Goal: Information Seeking & Learning: Learn about a topic

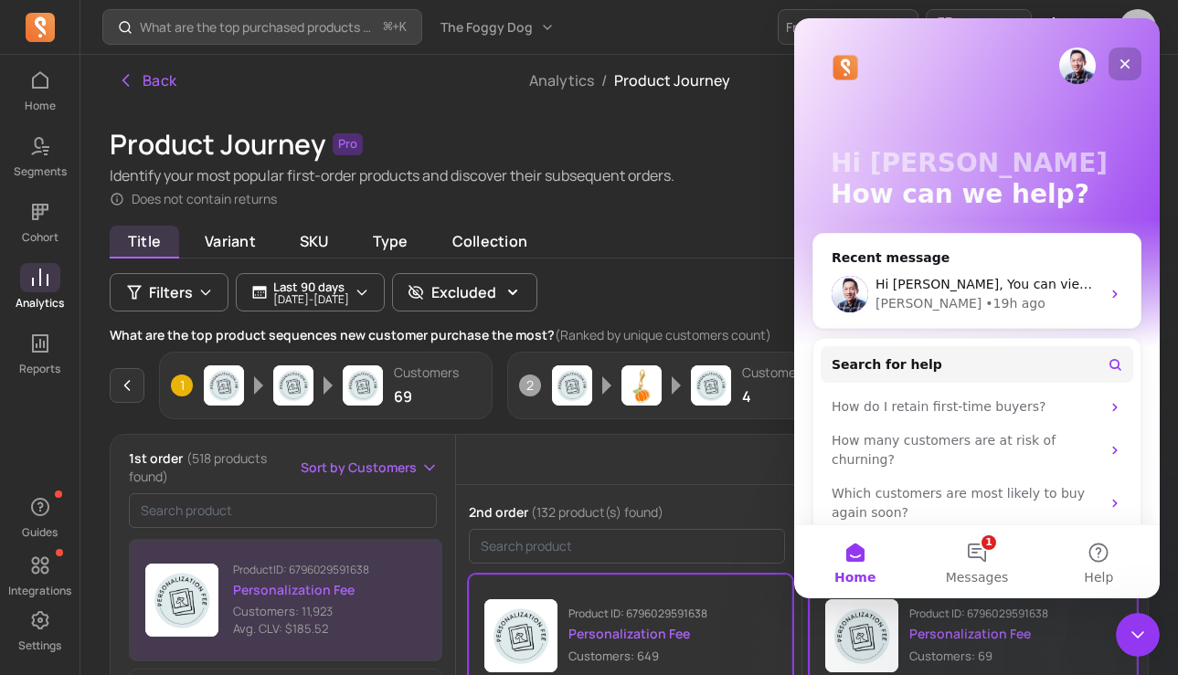
click at [1134, 61] on div "Close" at bounding box center [1124, 64] width 33 height 33
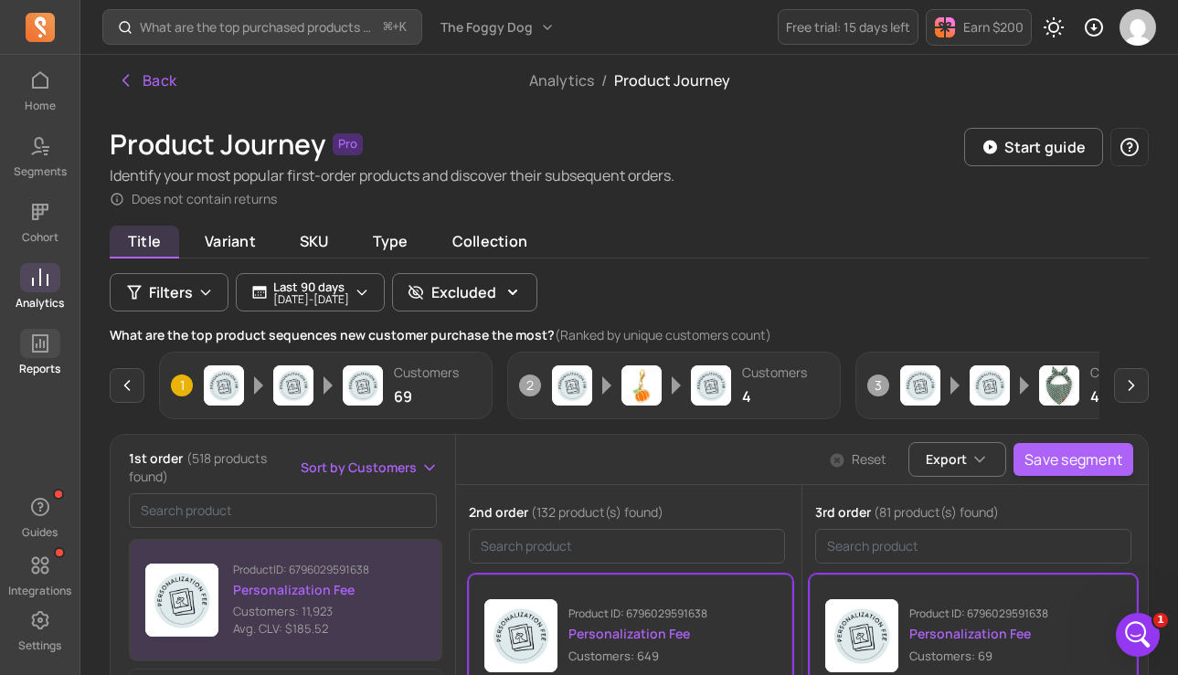
click at [37, 343] on icon at bounding box center [40, 344] width 22 height 22
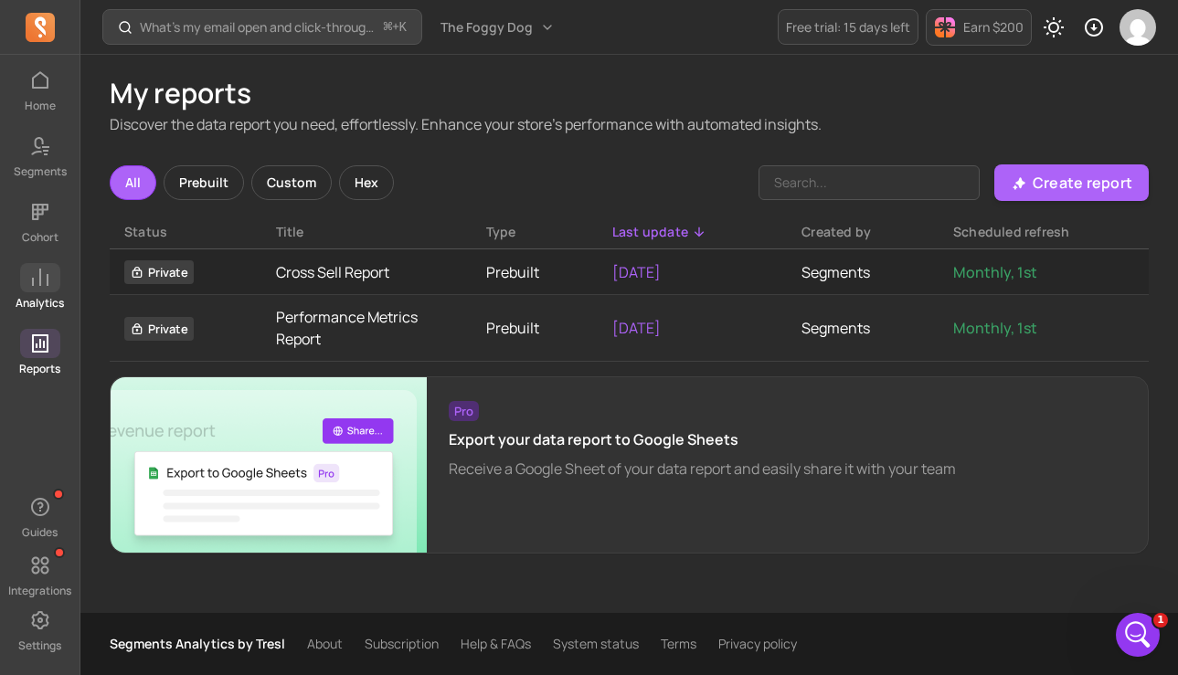
click at [41, 291] on span at bounding box center [40, 277] width 40 height 29
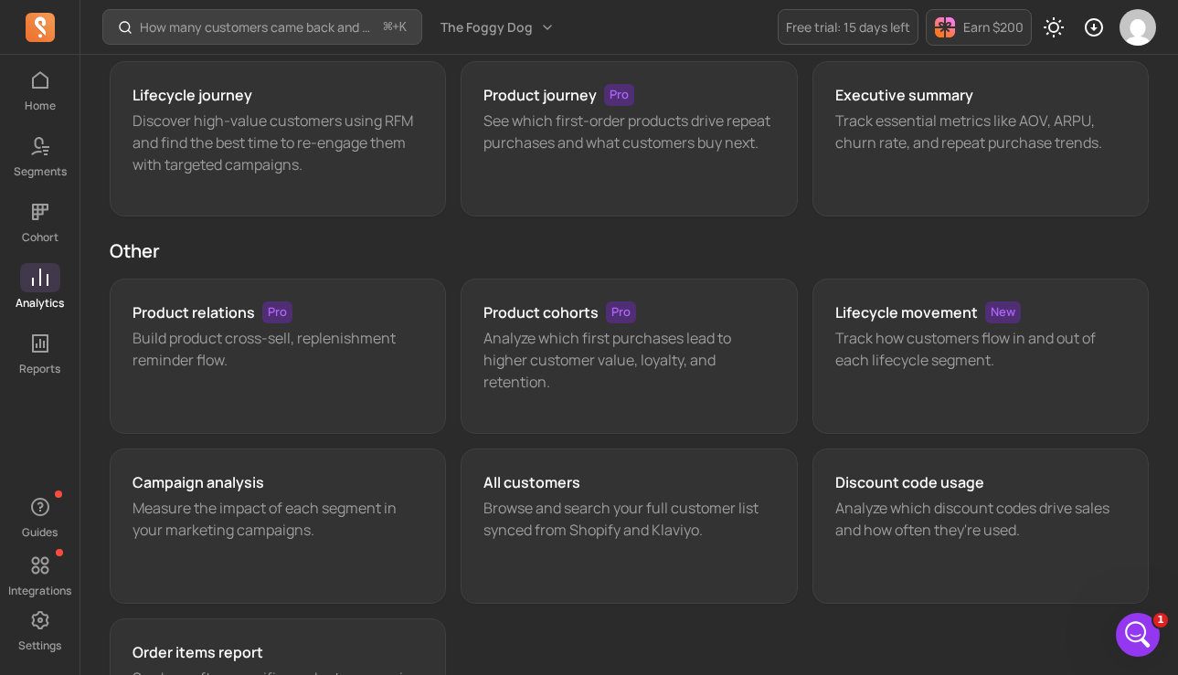
scroll to position [145, 0]
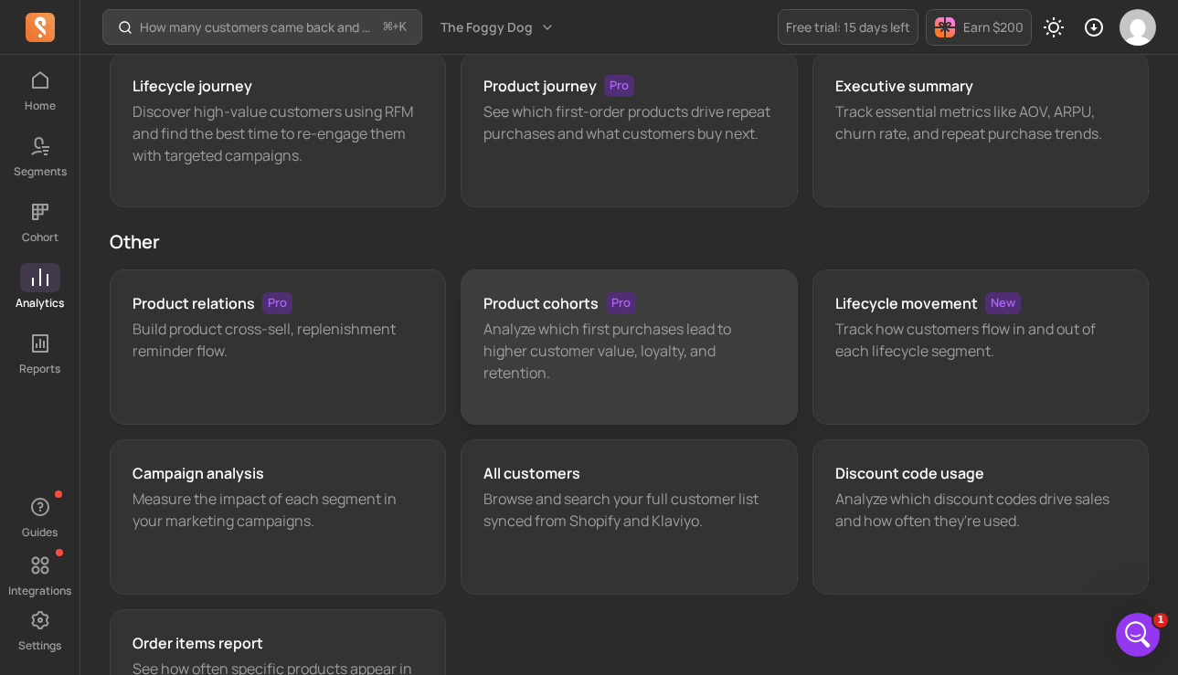
click at [578, 322] on p "Analyze which first purchases lead to higher customer value, loyalty, and reten…" at bounding box center [628, 351] width 291 height 66
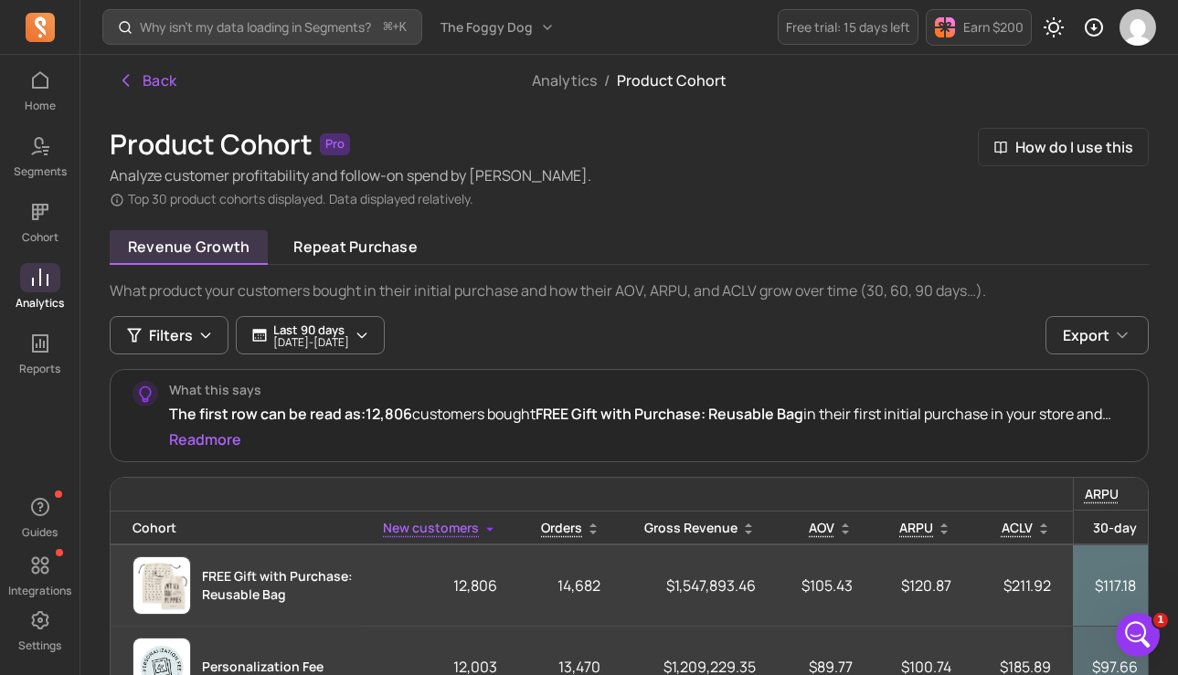
click at [690, 208] on div "Product Cohort Pro Analyze customer profitability and follow-on spend by cohort…" at bounding box center [629, 631] width 1039 height 1007
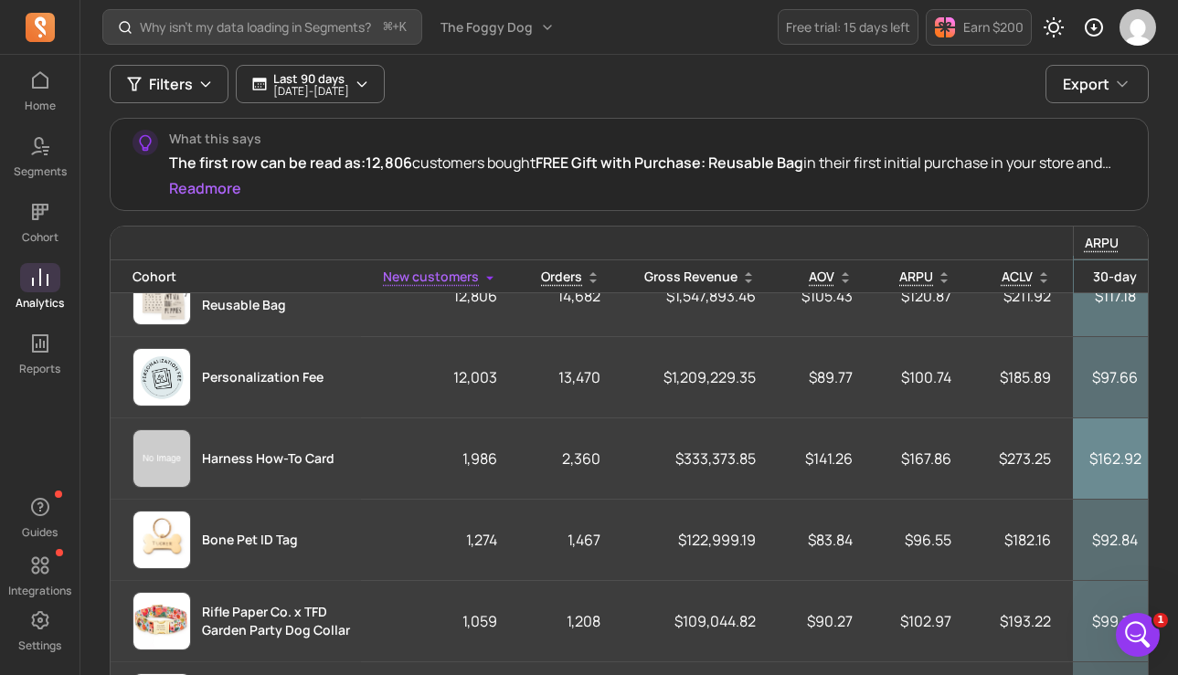
scroll to position [43, 0]
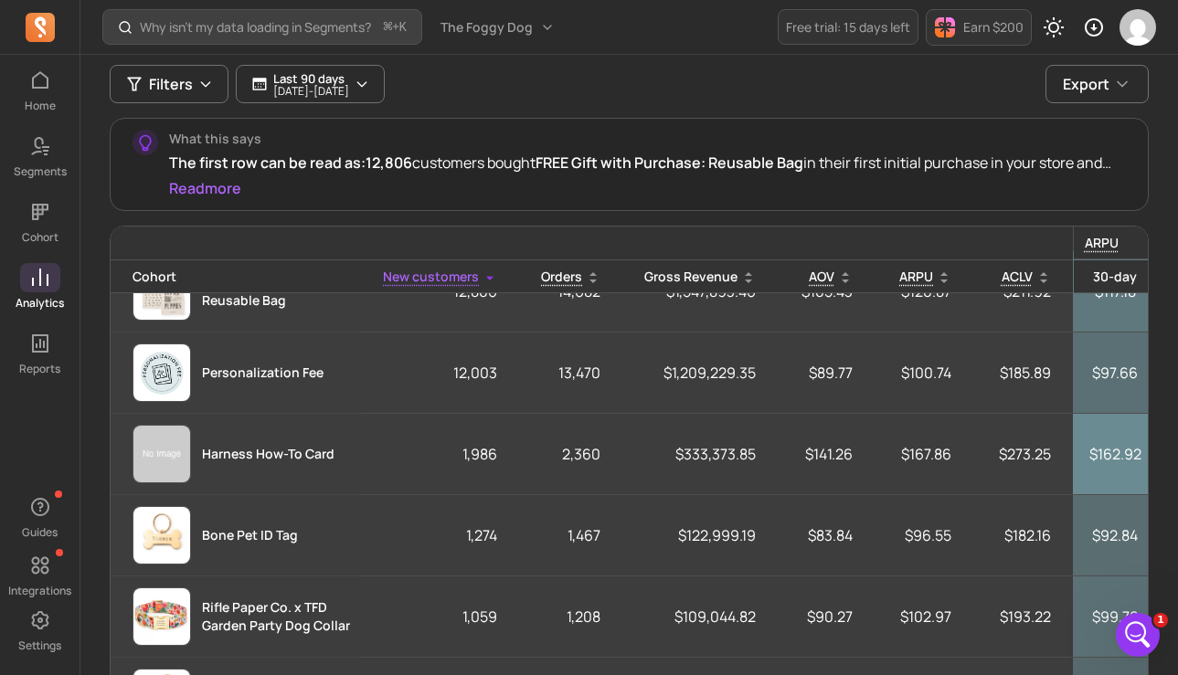
click at [220, 190] on button "Read more" at bounding box center [205, 188] width 72 height 22
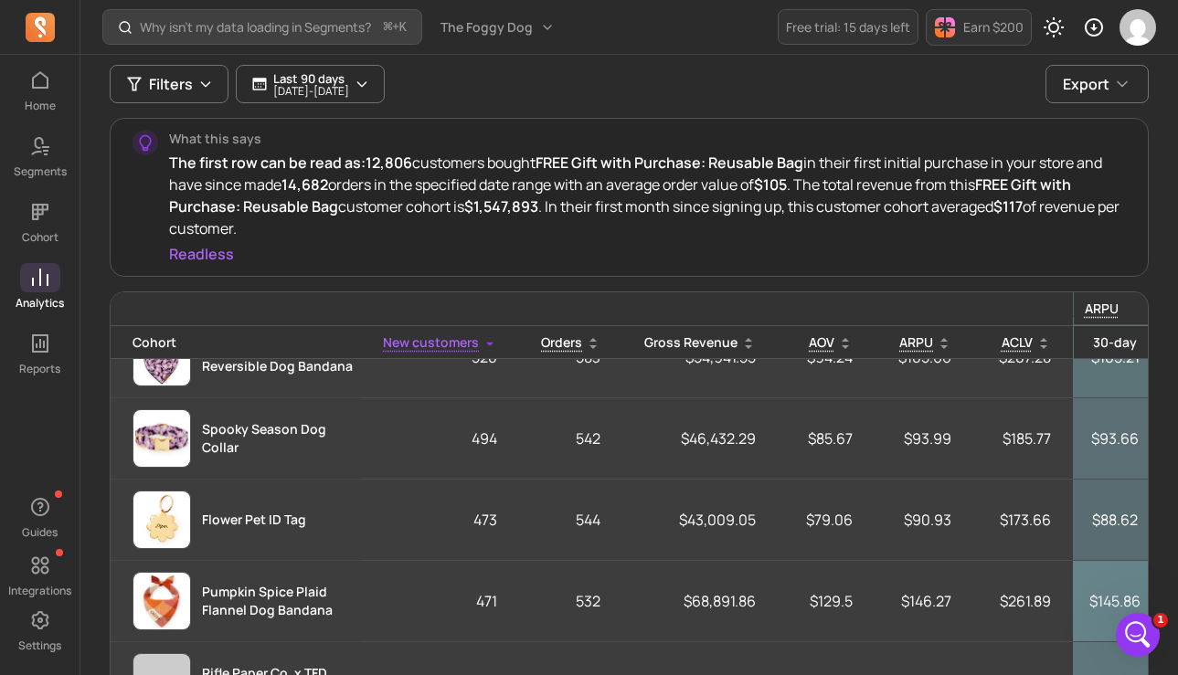
scroll to position [0, 0]
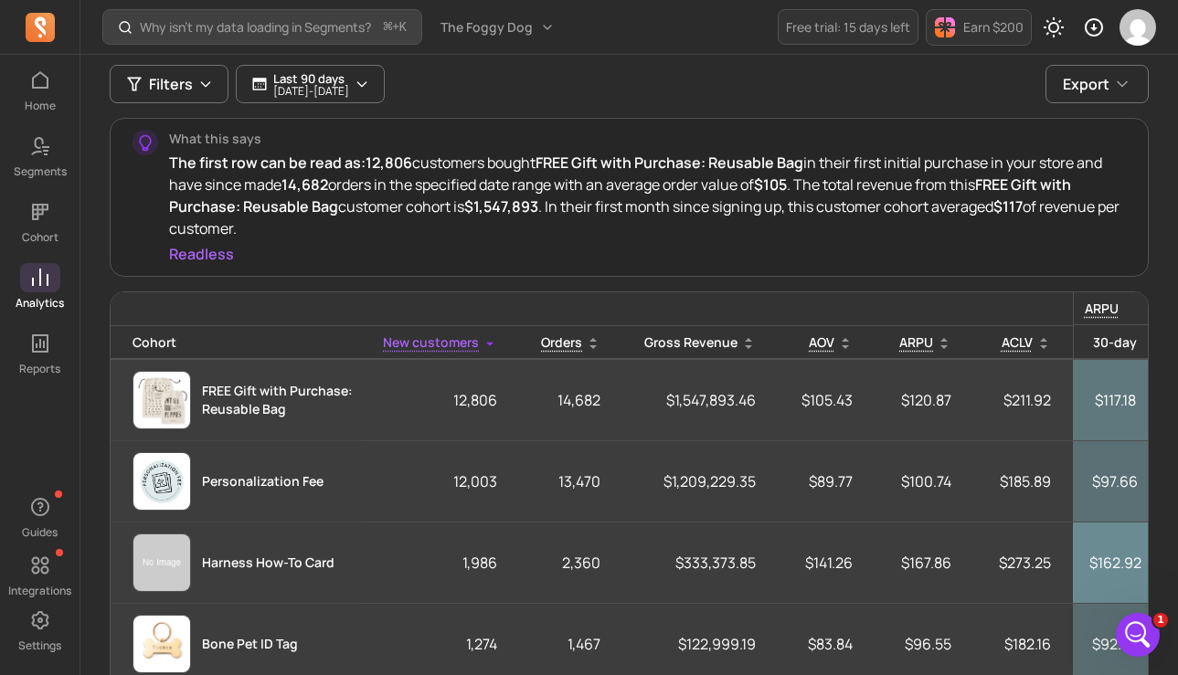
click at [420, 348] on span "New customers" at bounding box center [431, 341] width 96 height 17
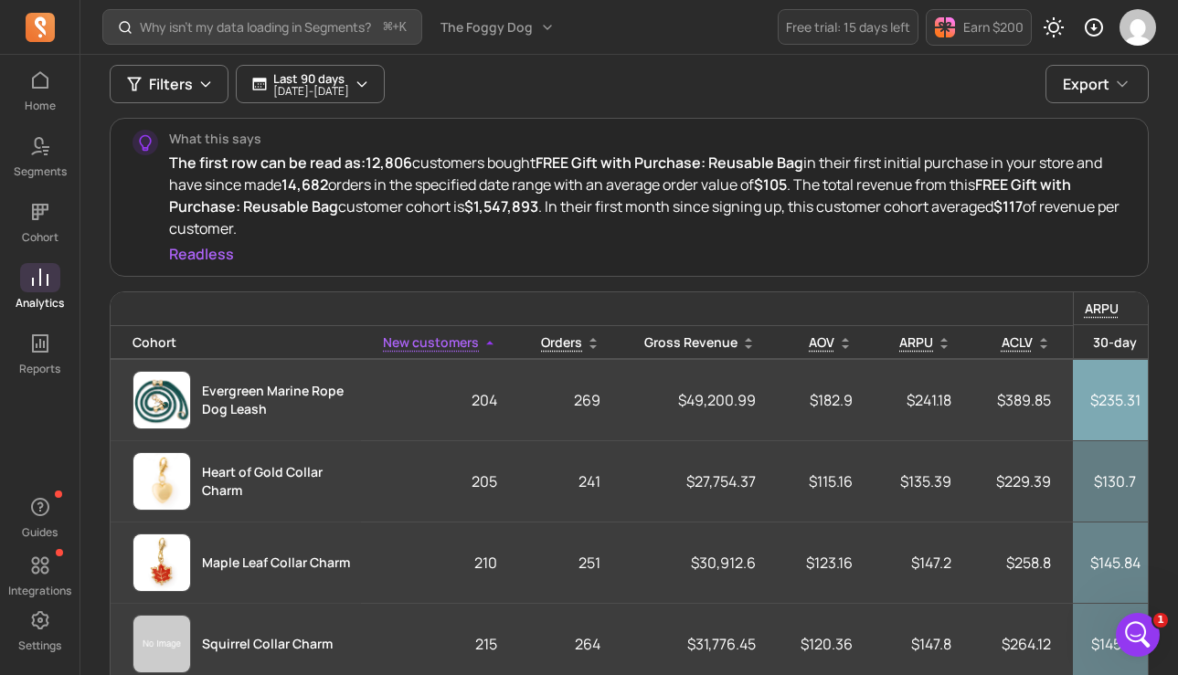
click at [421, 348] on span "New customers" at bounding box center [431, 341] width 96 height 17
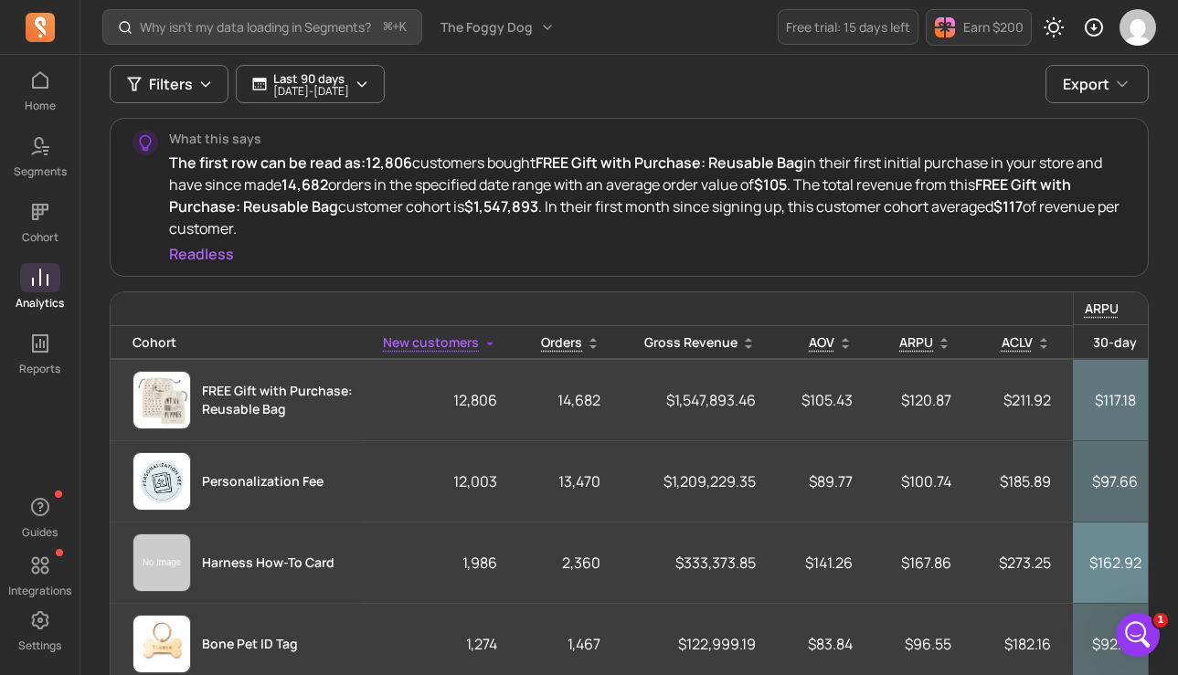
click at [421, 348] on span "New customers" at bounding box center [431, 341] width 96 height 17
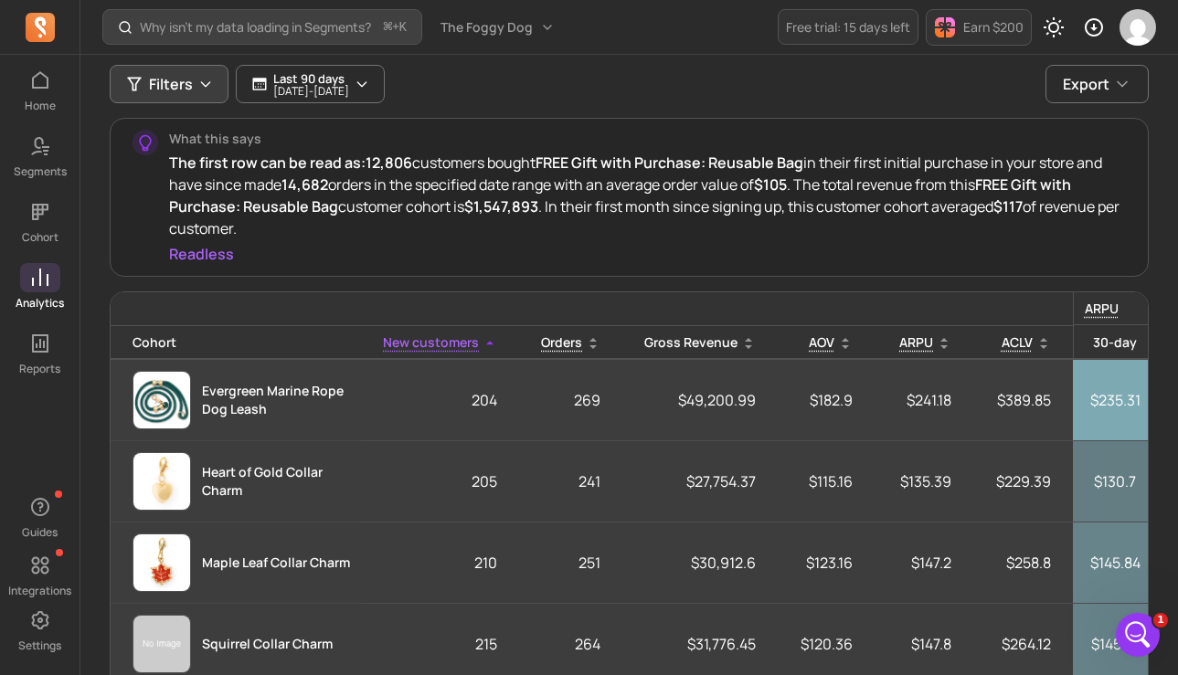
click at [213, 90] on button "Filters" at bounding box center [169, 84] width 119 height 38
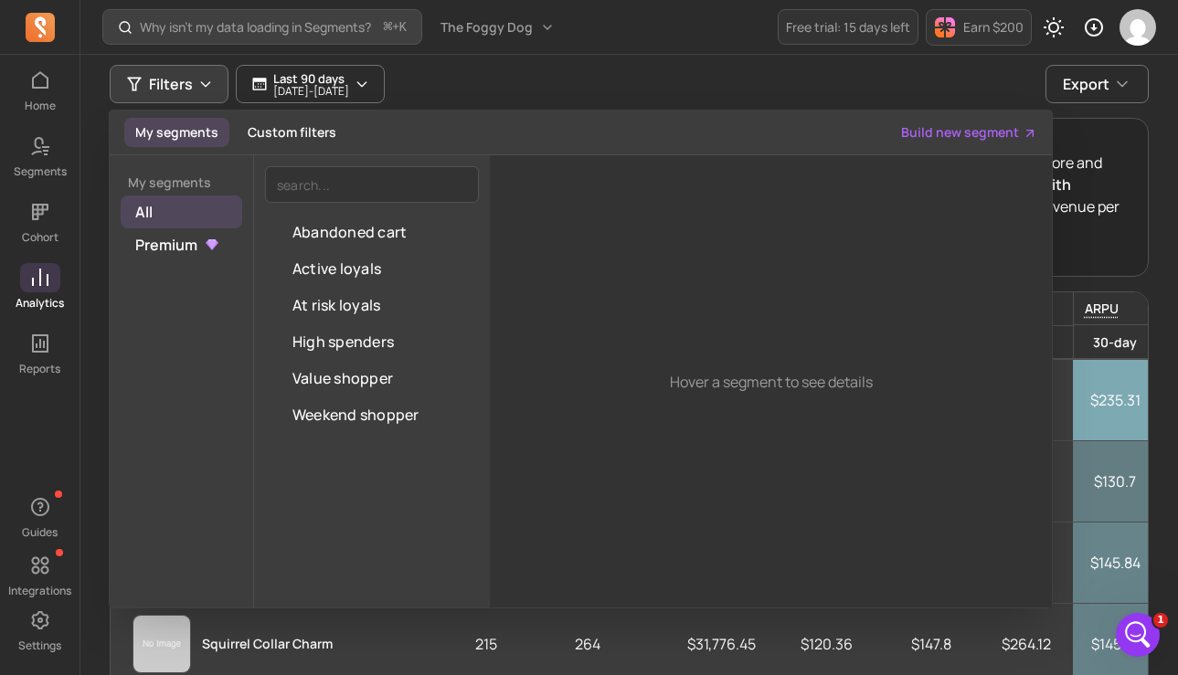
click at [557, 70] on div "Filters My segments Custom filters Build new segment My segments All Premium Ab…" at bounding box center [629, 84] width 1039 height 38
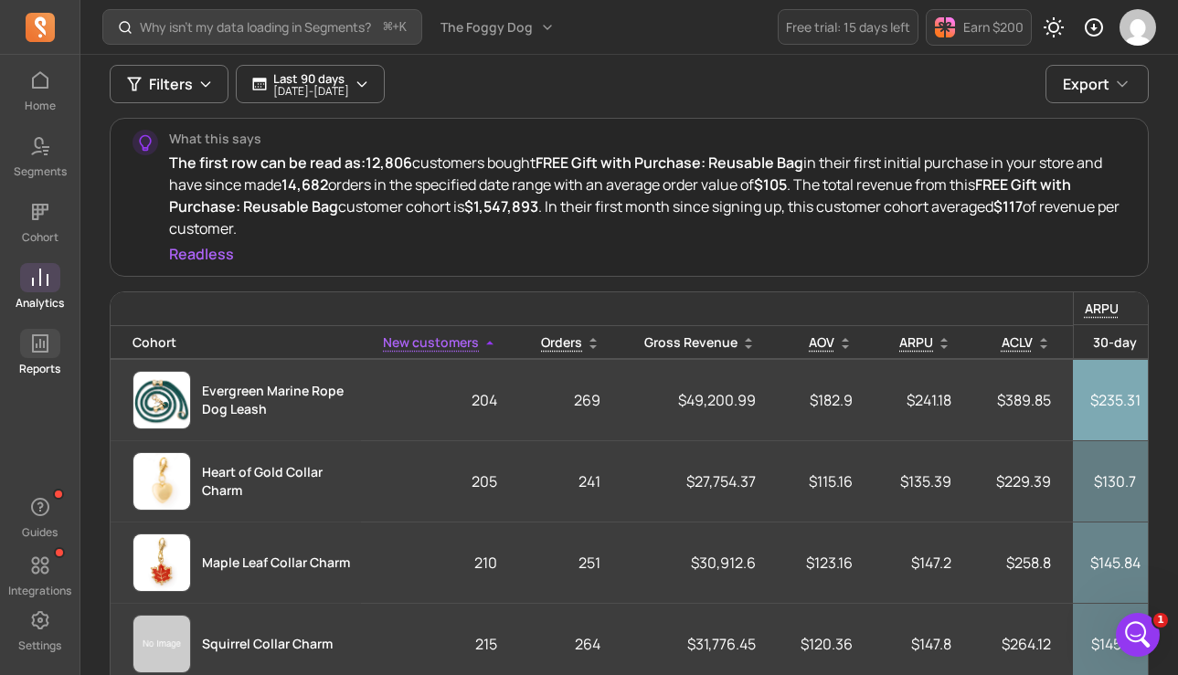
click at [53, 354] on span at bounding box center [40, 343] width 40 height 29
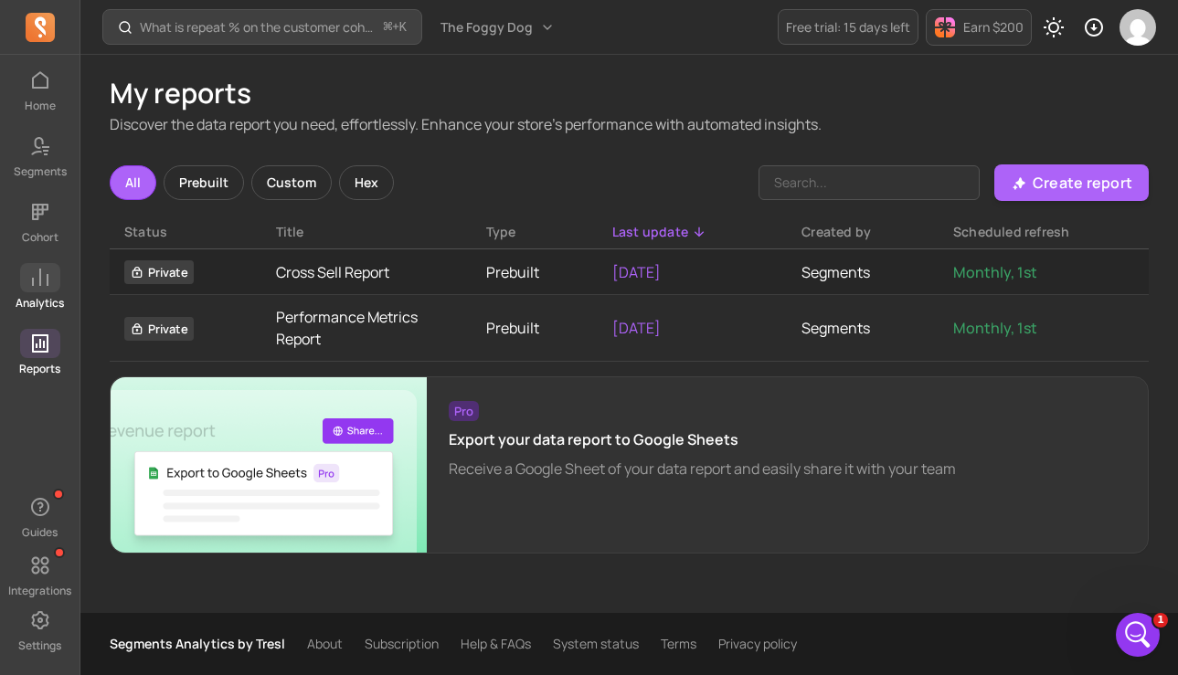
click at [49, 286] on icon at bounding box center [40, 278] width 22 height 22
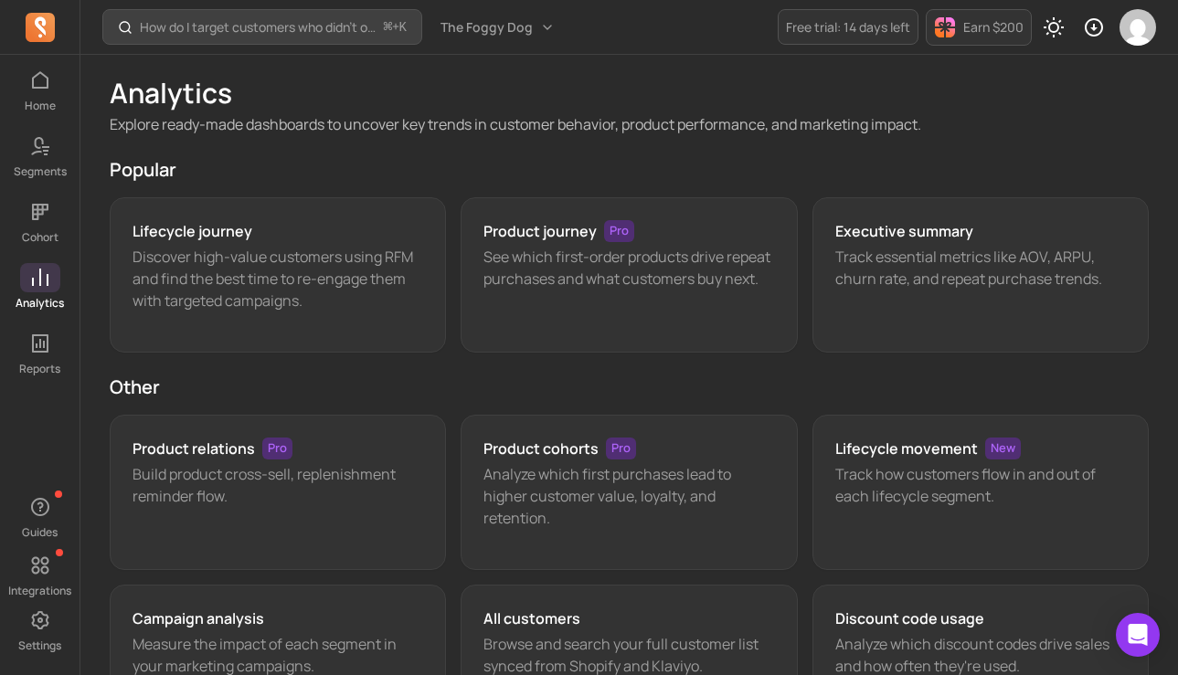
click at [611, 481] on p "Analyze which first purchases lead to higher customer value, loyalty, and reten…" at bounding box center [628, 496] width 291 height 66
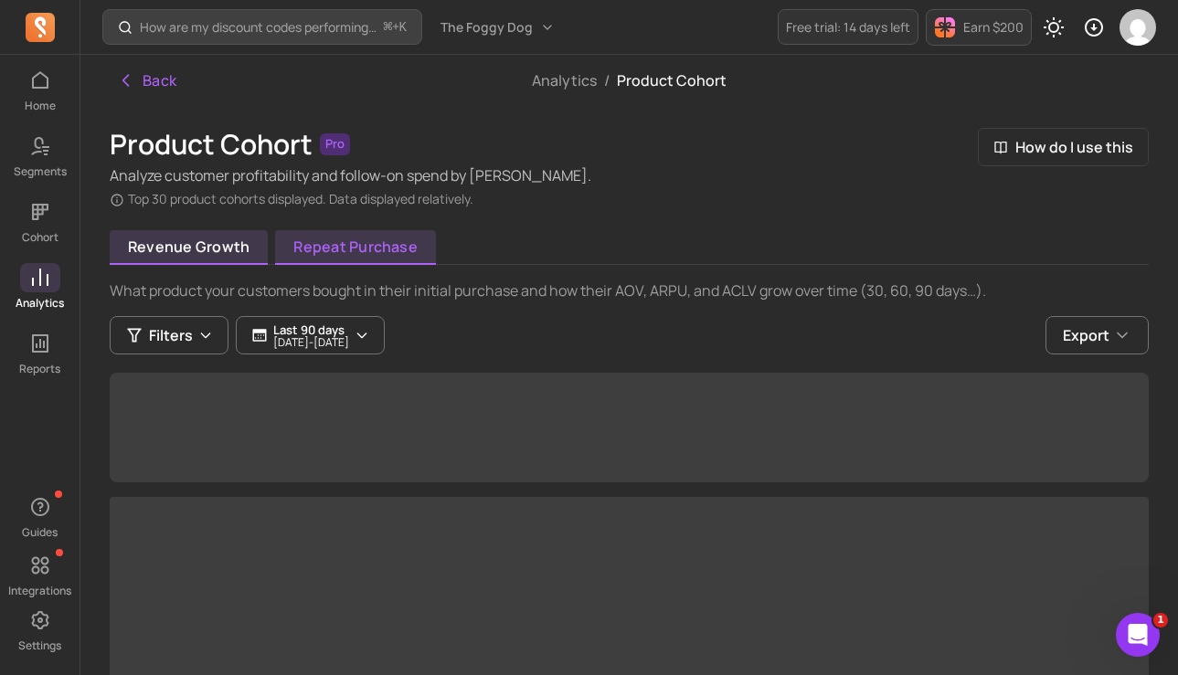
click at [382, 248] on link "Repeat purchase" at bounding box center [355, 247] width 161 height 35
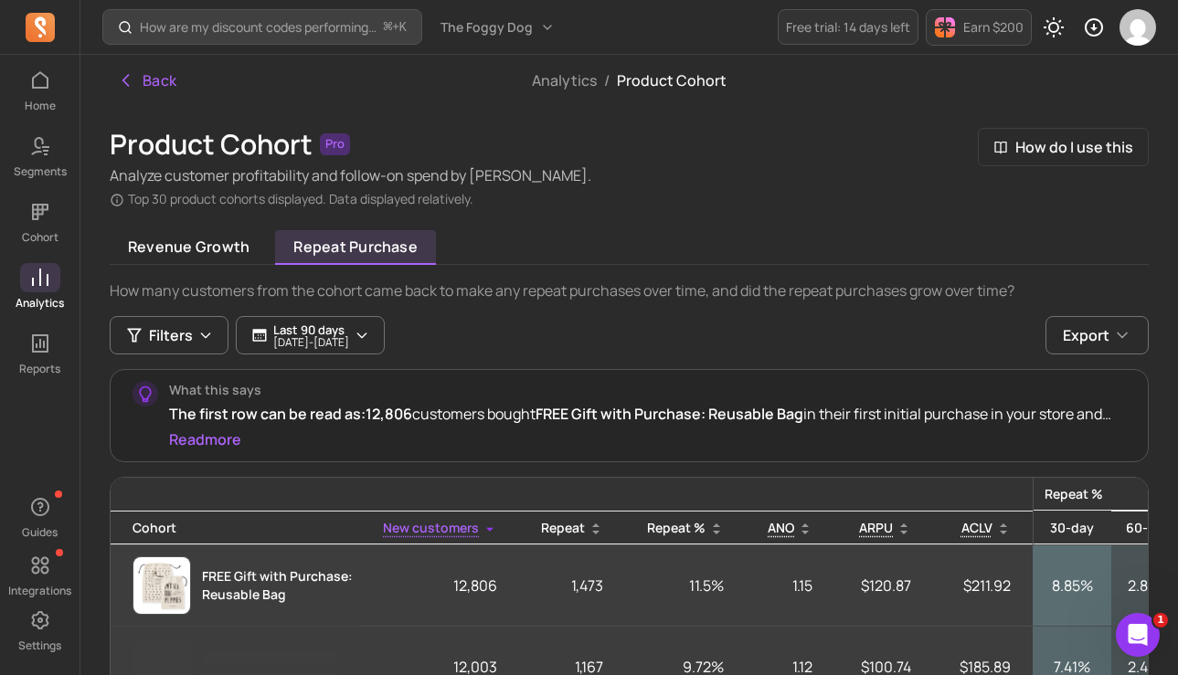
click at [846, 203] on div "Product Cohort Pro Analyze customer profitability and follow-on spend by cohort…" at bounding box center [629, 168] width 1039 height 80
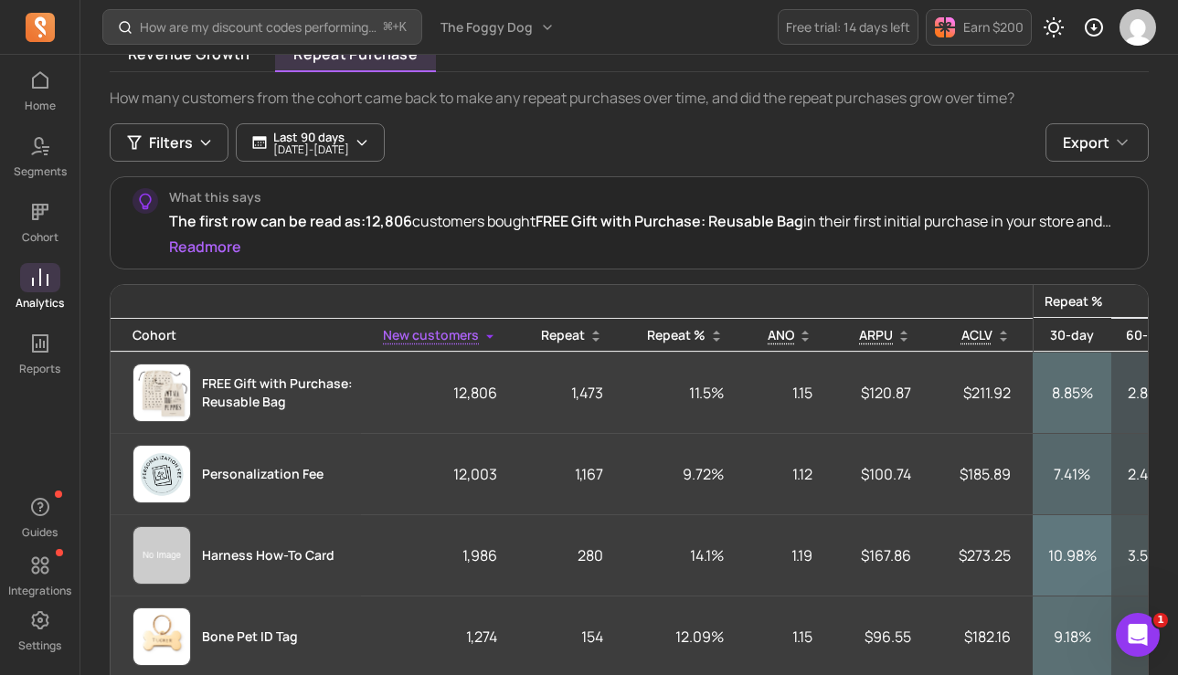
click at [1101, 326] on th "30-day" at bounding box center [1071, 336] width 79 height 34
click at [1091, 329] on th "30-day" at bounding box center [1071, 336] width 79 height 34
click at [695, 333] on th "Repeat %" at bounding box center [685, 336] width 121 height 34
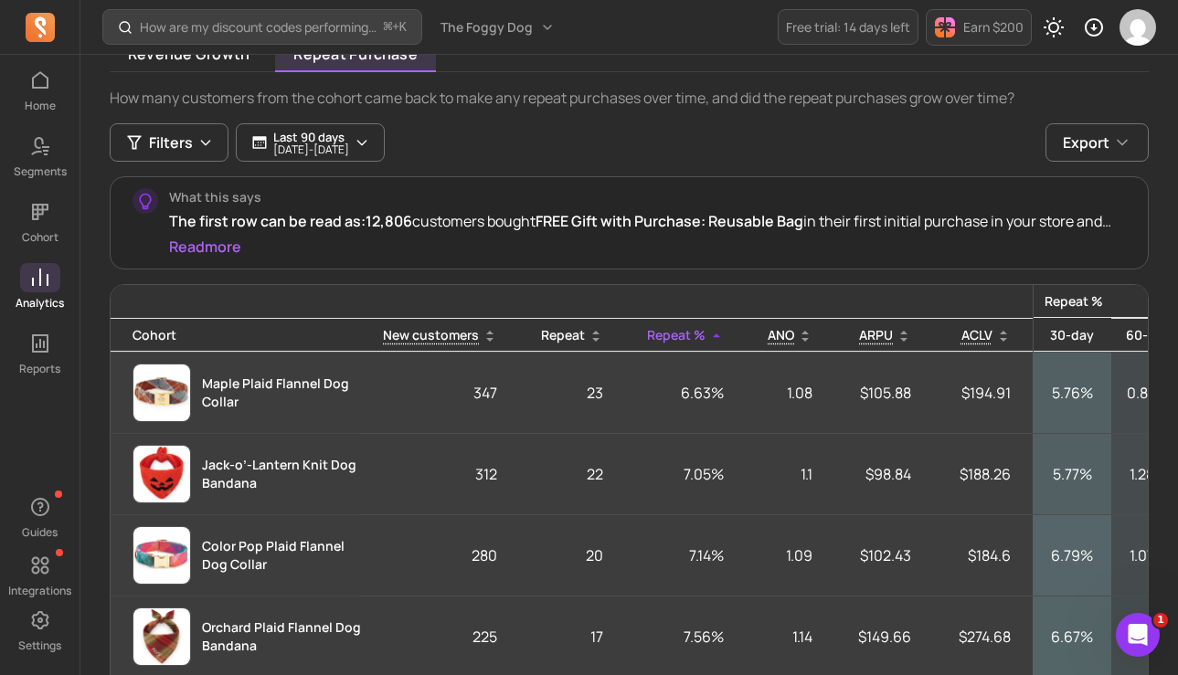
click at [695, 333] on th "Repeat %" at bounding box center [685, 336] width 121 height 34
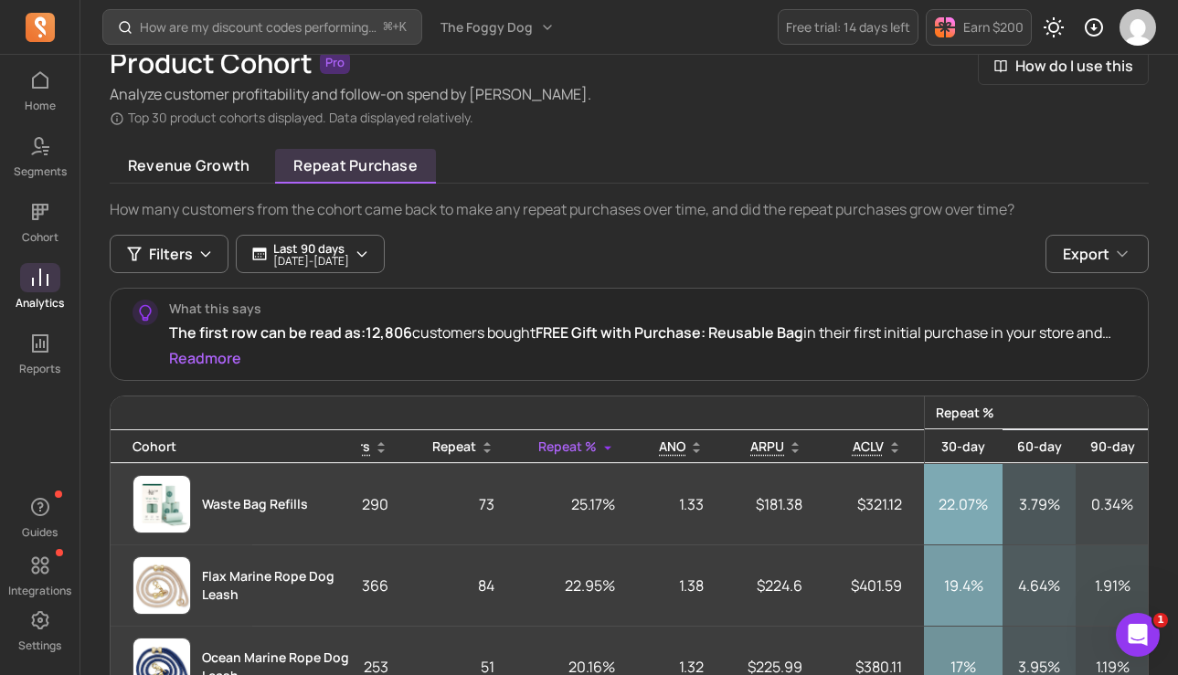
scroll to position [68, 0]
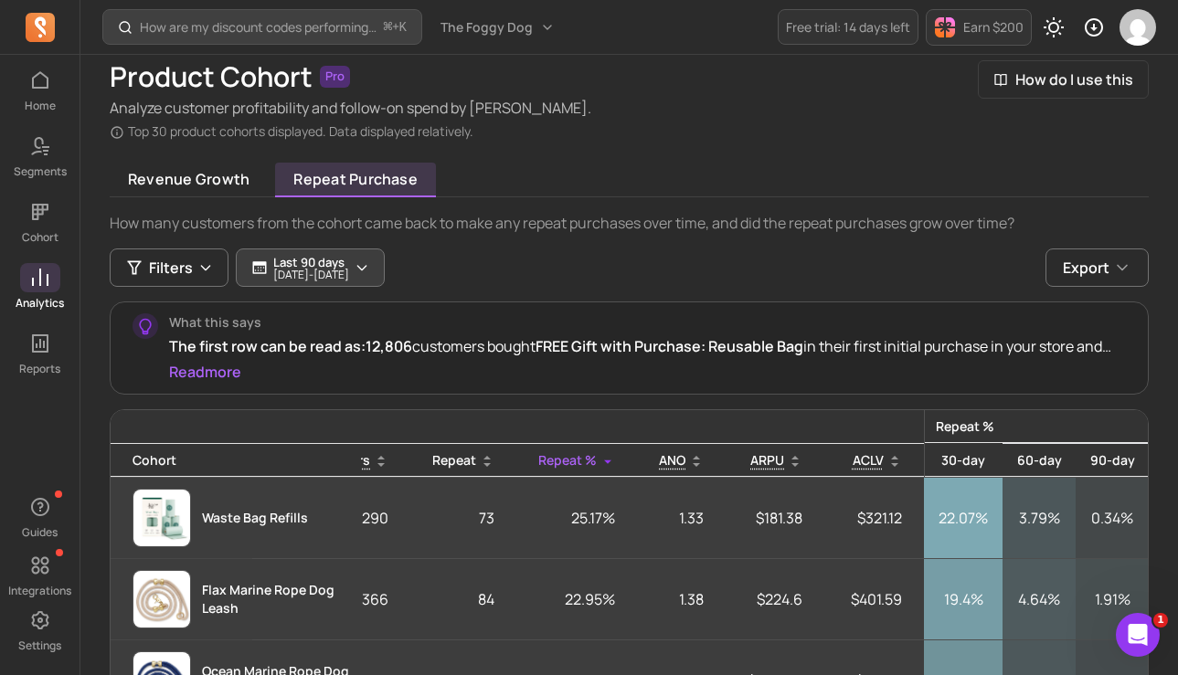
click at [328, 256] on p "Last 90 days" at bounding box center [311, 262] width 76 height 15
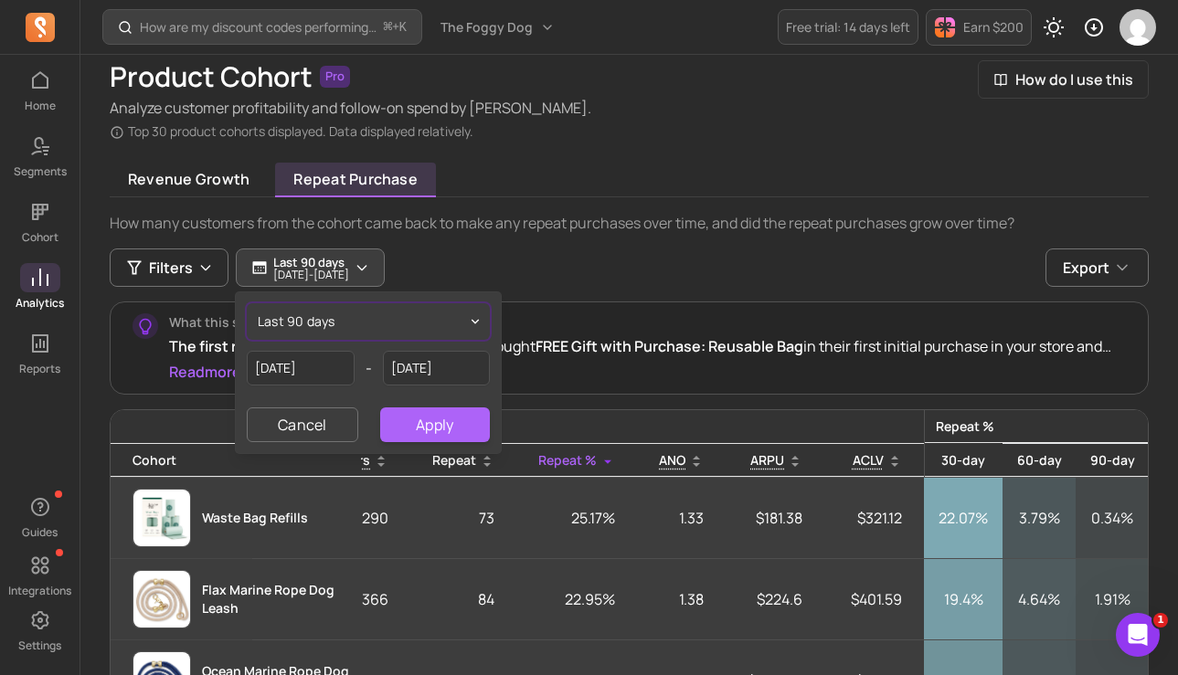
click at [315, 319] on span "last 90 days" at bounding box center [297, 321] width 78 height 18
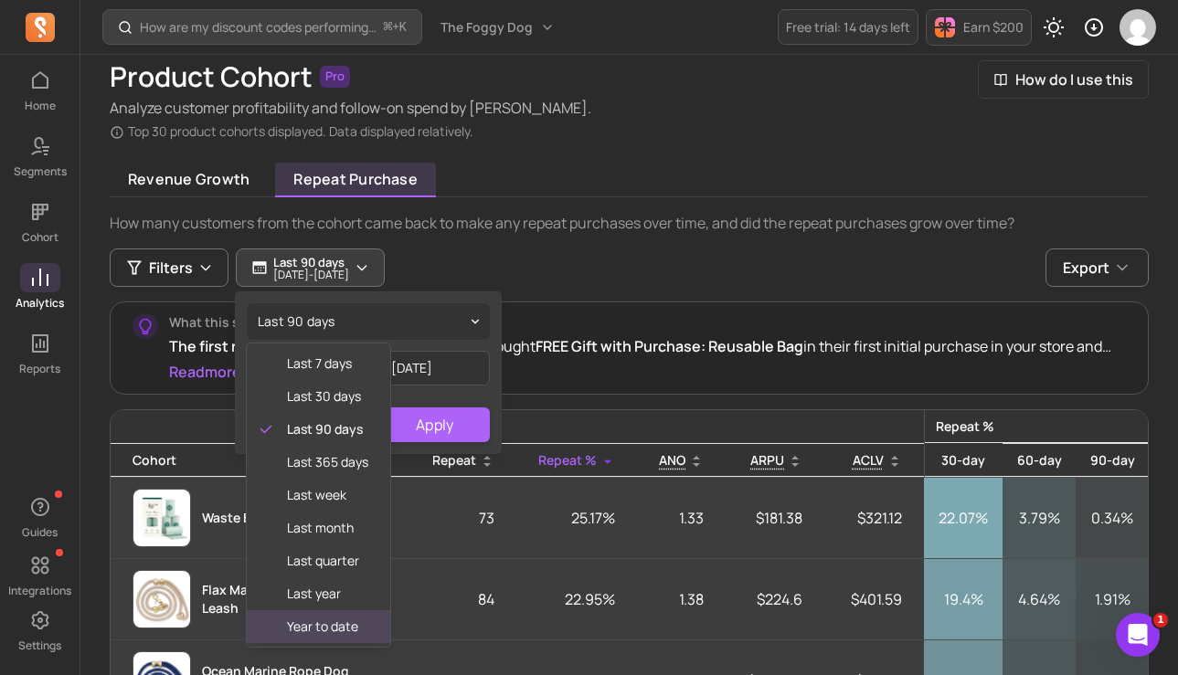
click at [315, 629] on span "year to date" at bounding box center [327, 627] width 81 height 18
type input "[DATE]"
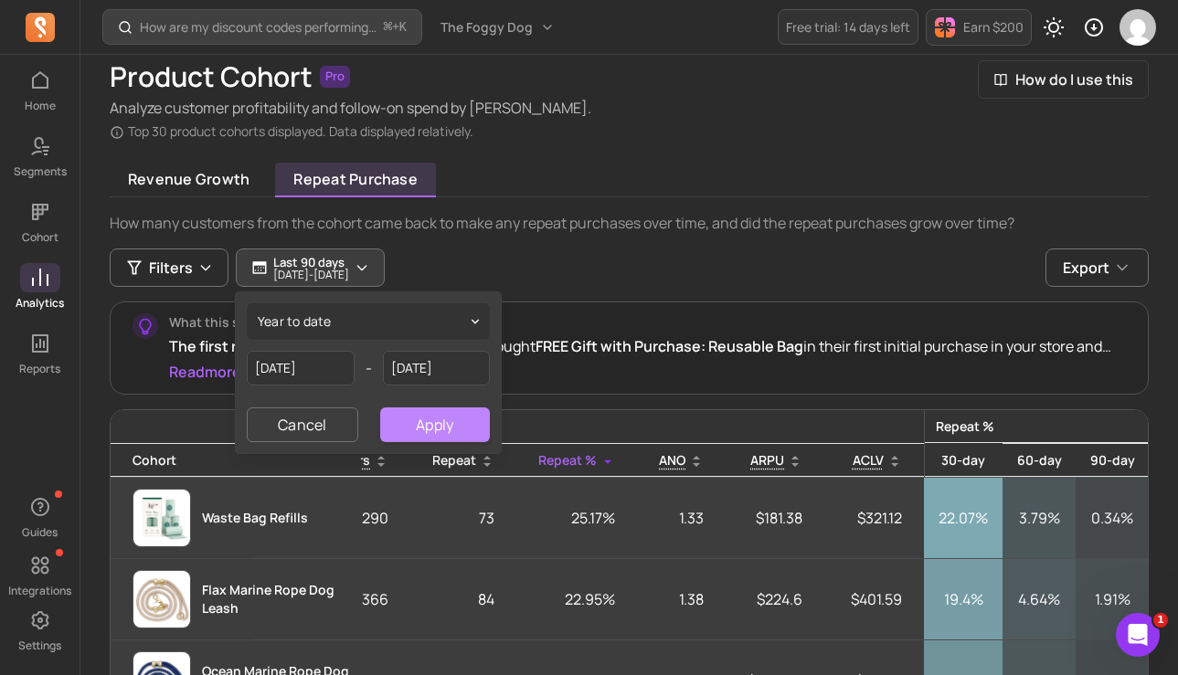
click at [459, 430] on button "Apply" at bounding box center [435, 424] width 110 height 35
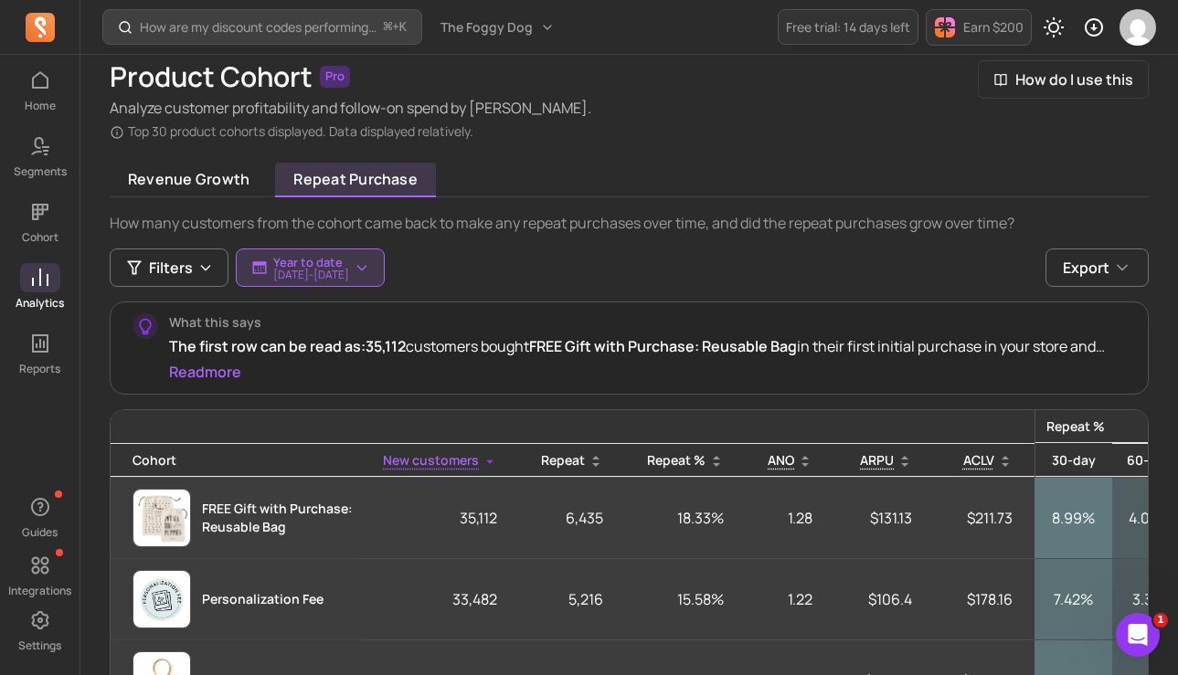
click at [588, 180] on div "Revenue growth Repeat purchase" at bounding box center [629, 180] width 1039 height 35
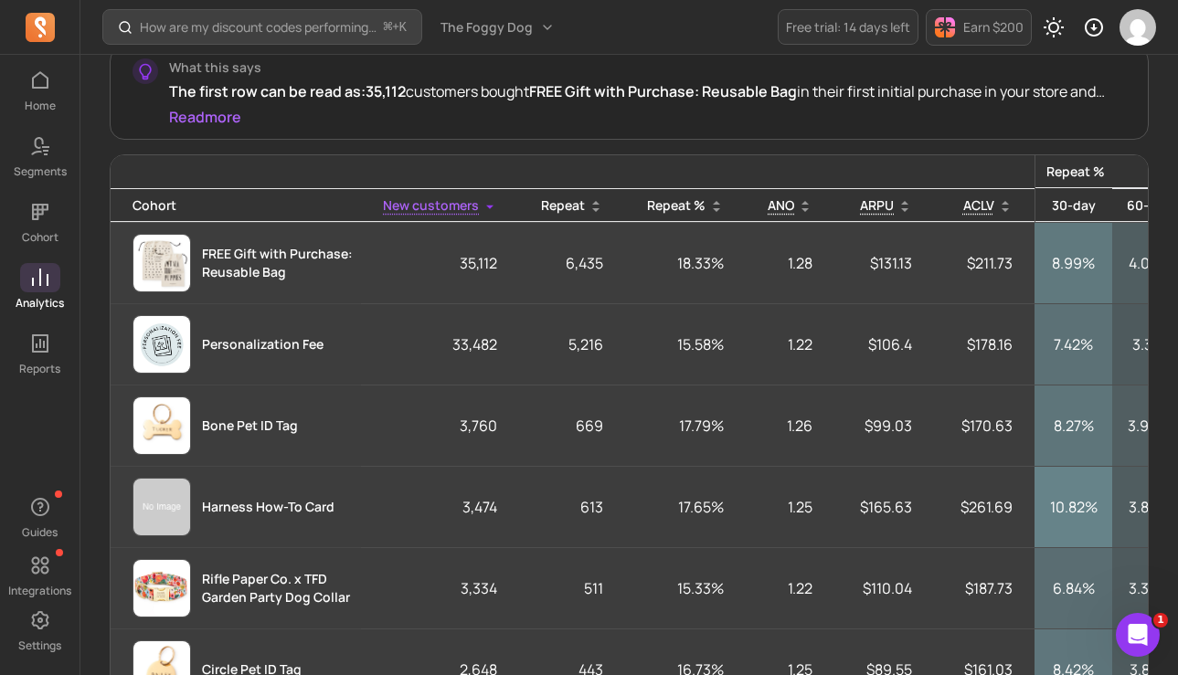
scroll to position [329, 0]
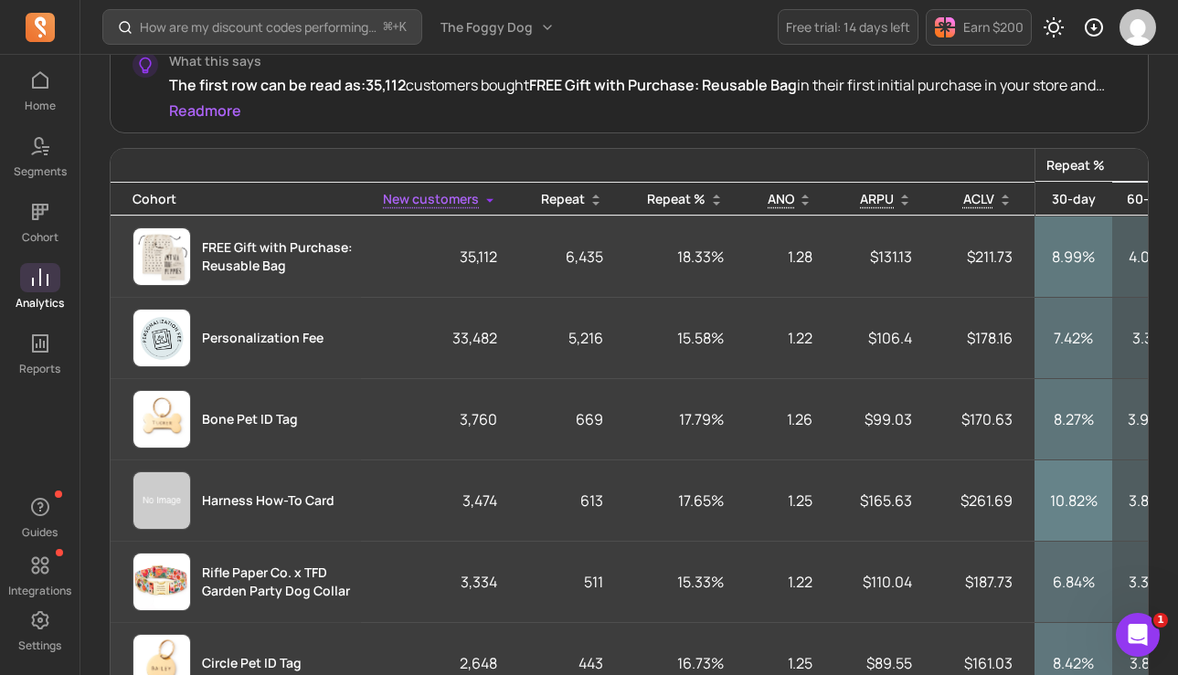
click at [681, 195] on th "Repeat %" at bounding box center [685, 200] width 121 height 34
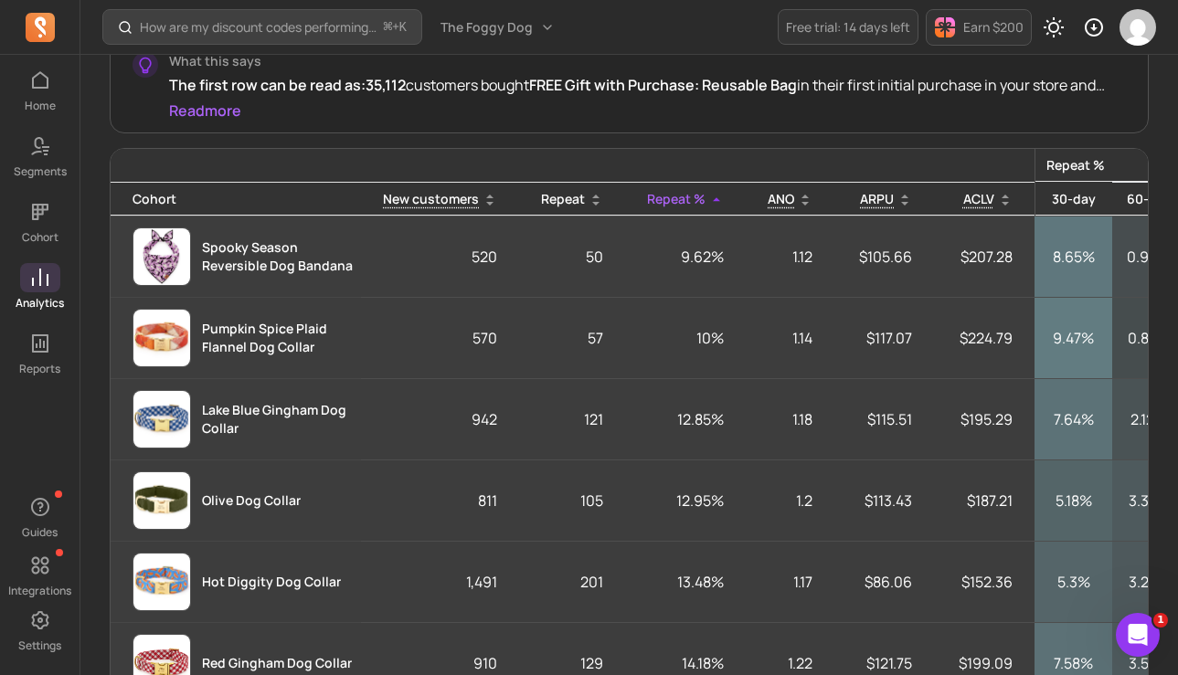
click at [681, 195] on th "Repeat %" at bounding box center [685, 200] width 121 height 34
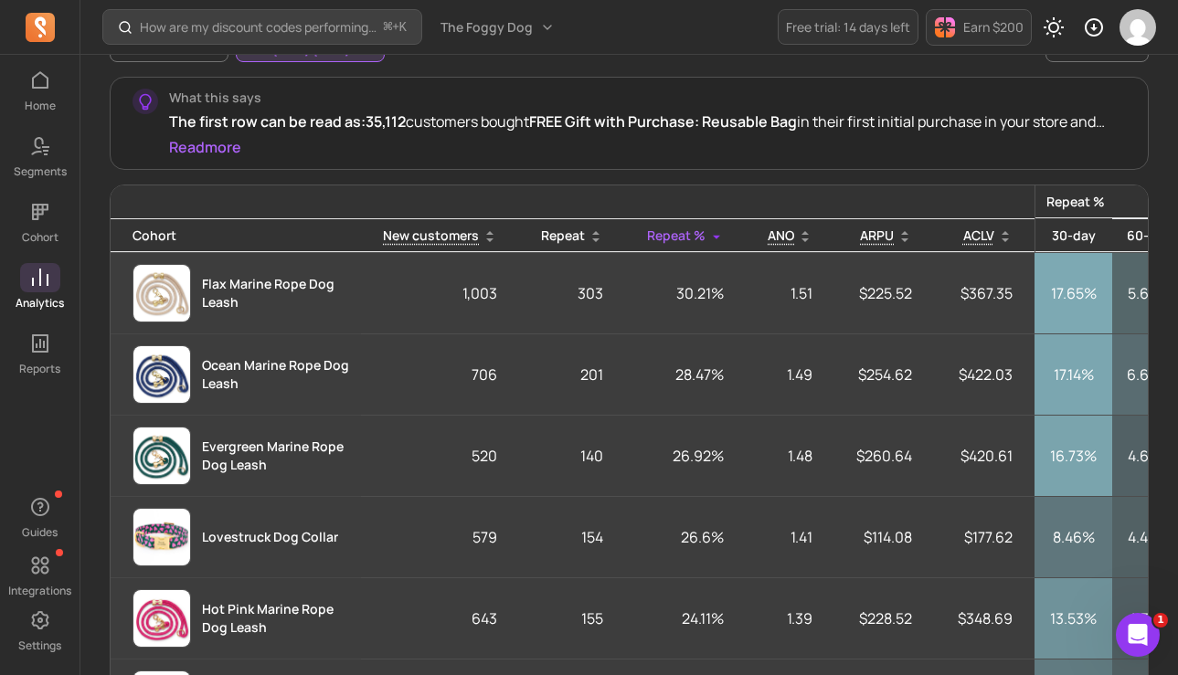
scroll to position [296, 0]
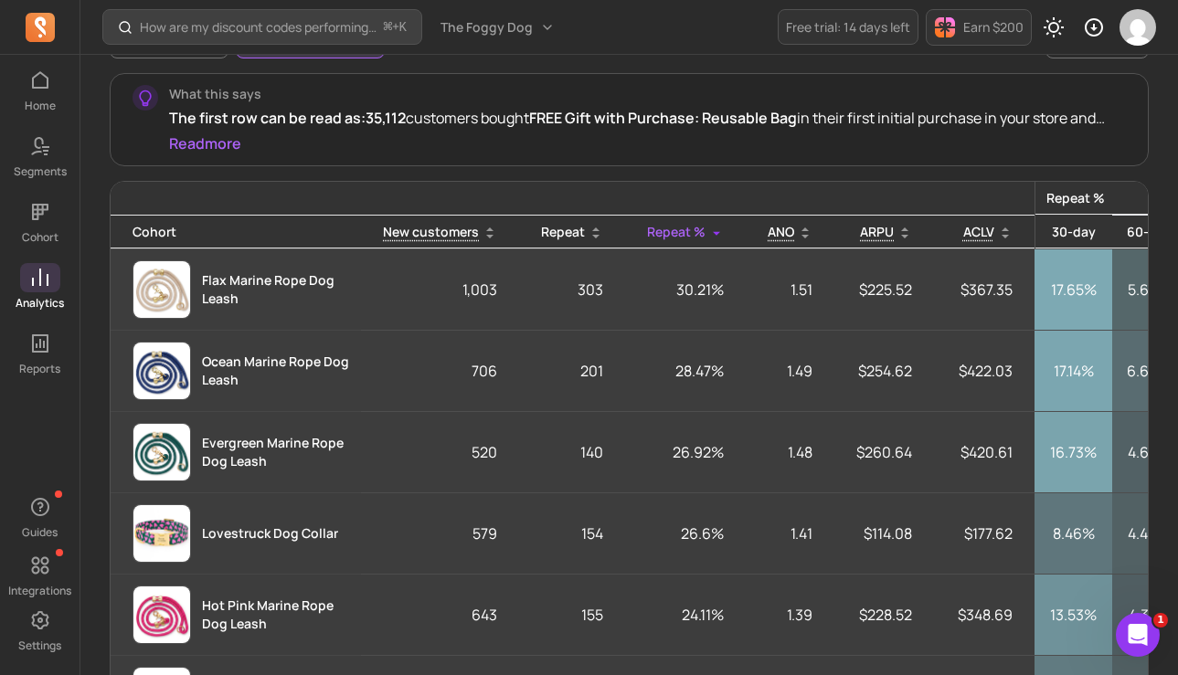
click at [207, 145] on button "Read more" at bounding box center [205, 143] width 72 height 22
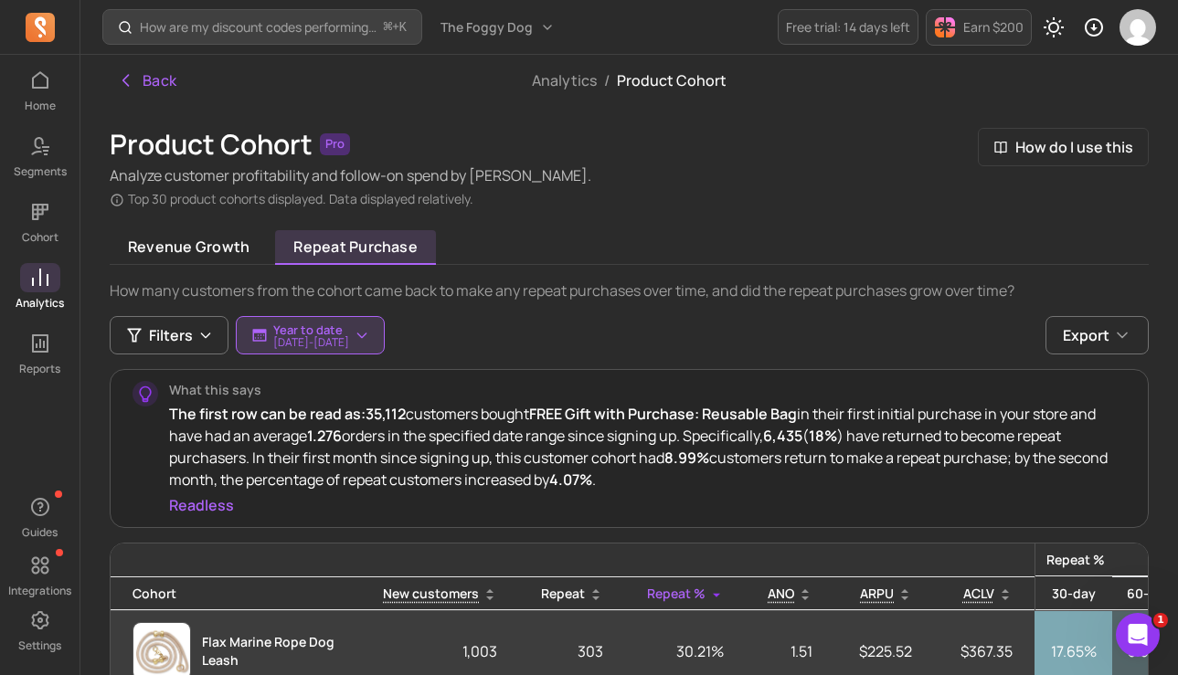
scroll to position [79, 0]
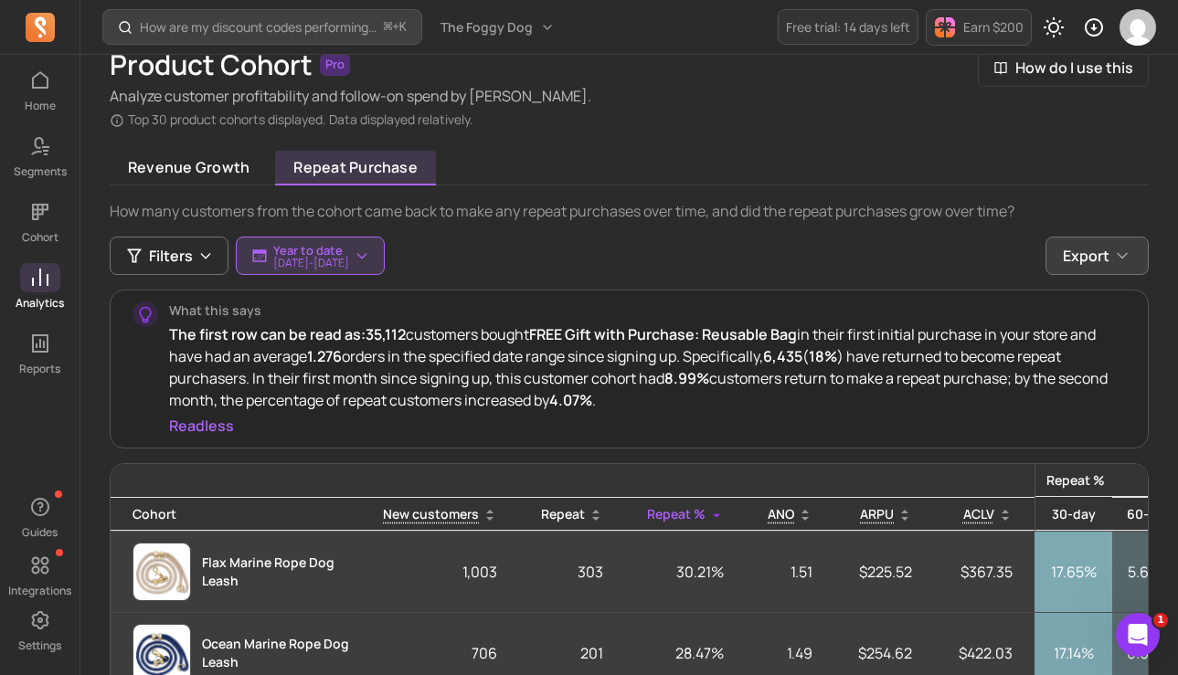
click at [1083, 264] on span "Export" at bounding box center [1085, 256] width 47 height 22
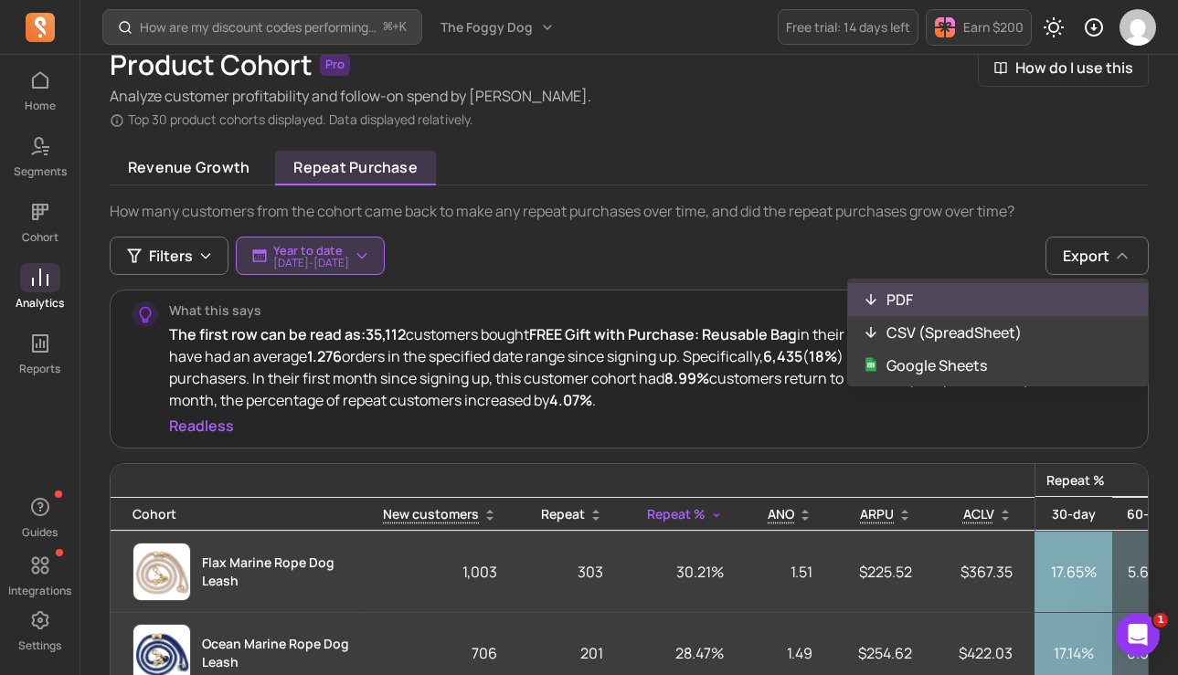
click at [1002, 304] on button "PDF" at bounding box center [998, 299] width 300 height 33
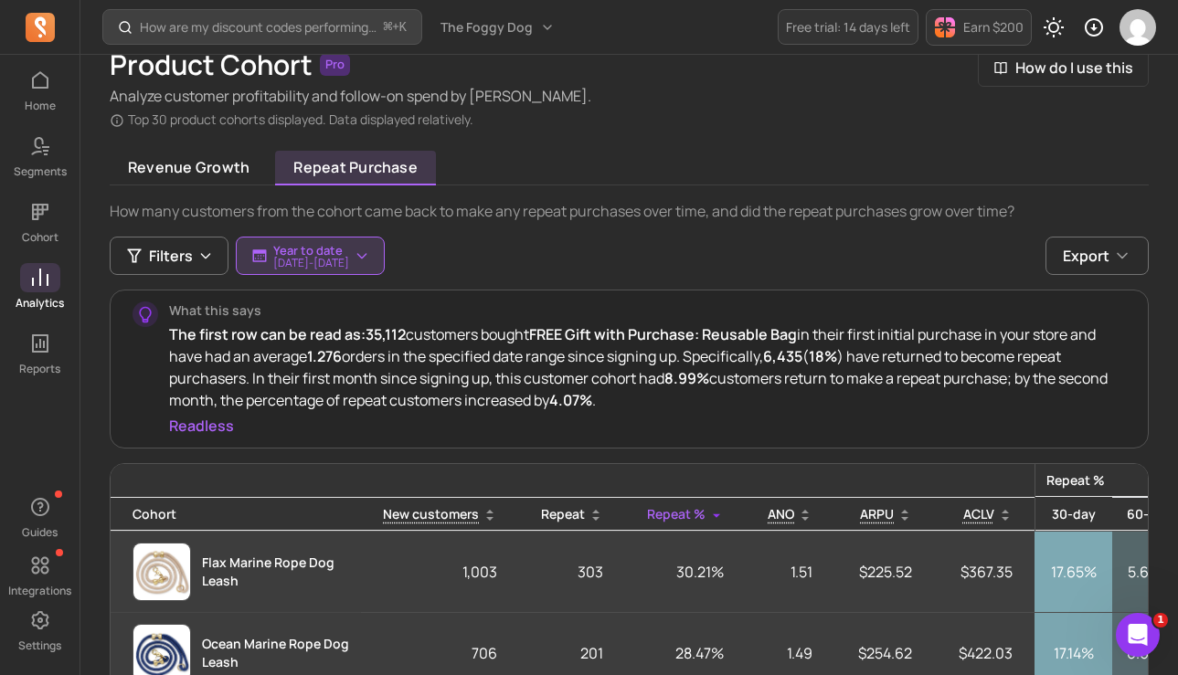
click at [1002, 304] on p "What this says" at bounding box center [647, 310] width 956 height 18
